Goal: Task Accomplishment & Management: Use online tool/utility

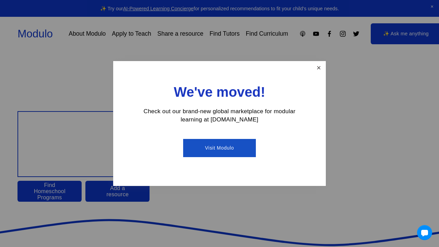
click at [322, 68] on link "Close" at bounding box center [319, 68] width 12 height 12
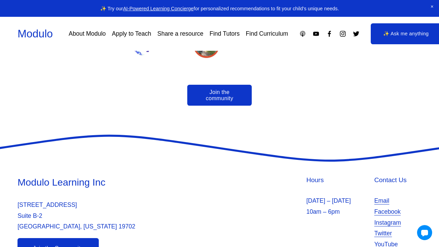
scroll to position [1493, 0]
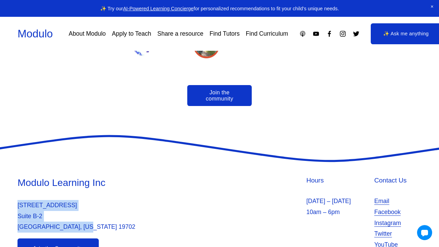
drag, startPoint x: 90, startPoint y: 197, endPoint x: 13, endPoint y: 177, distance: 79.0
click at [13, 177] on div "Modulo Learning Inc 2035 Sunset Lake Suite Suite B-2 Newark, Delaware 19702 Hou…" at bounding box center [219, 217] width 439 height 83
copy p "2035 Sunset Lake Suite Suite B-2 Newark, Delaware 19702"
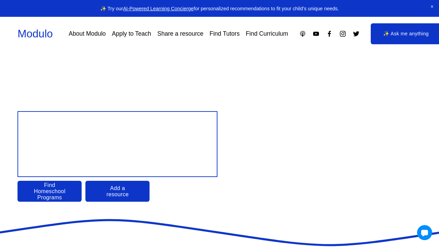
scroll to position [0, 0]
click at [231, 37] on link "Find Tutors" at bounding box center [225, 34] width 30 height 12
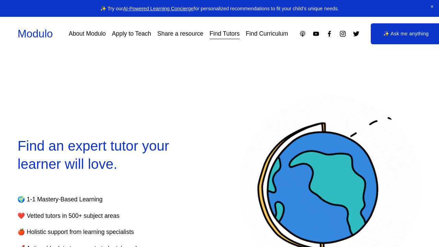
select select "**"
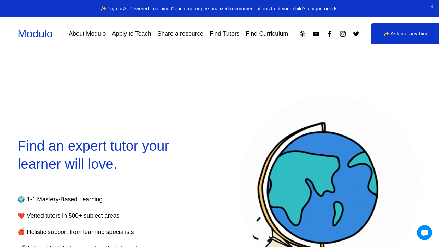
scroll to position [149, 0]
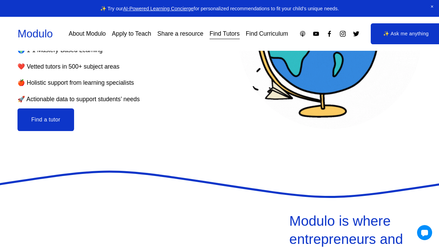
click at [58, 127] on button "Find a tutor" at bounding box center [46, 119] width 57 height 23
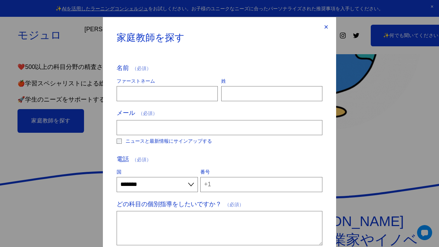
scroll to position [0, 0]
click at [326, 27] on div "×" at bounding box center [327, 27] width 8 height 8
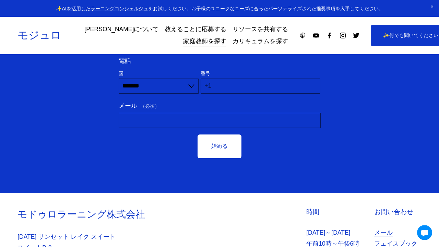
scroll to position [2423, 0]
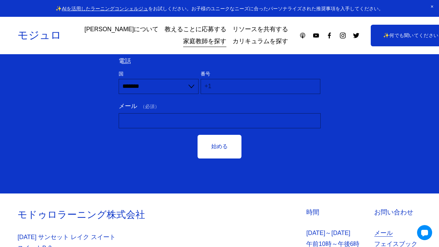
click at [402, 239] on link "フェイスブック" at bounding box center [395, 244] width 43 height 11
